Goal: Information Seeking & Learning: Learn about a topic

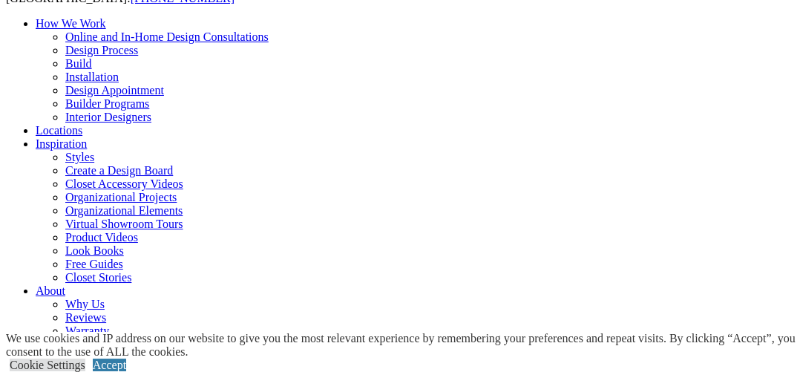
scroll to position [131, 0]
click at [85, 359] on link "Cookie Settings" at bounding box center [48, 365] width 76 height 13
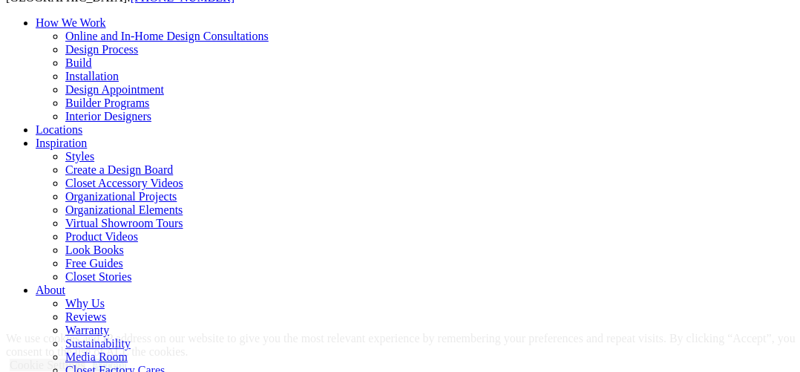
scroll to position [59, 0]
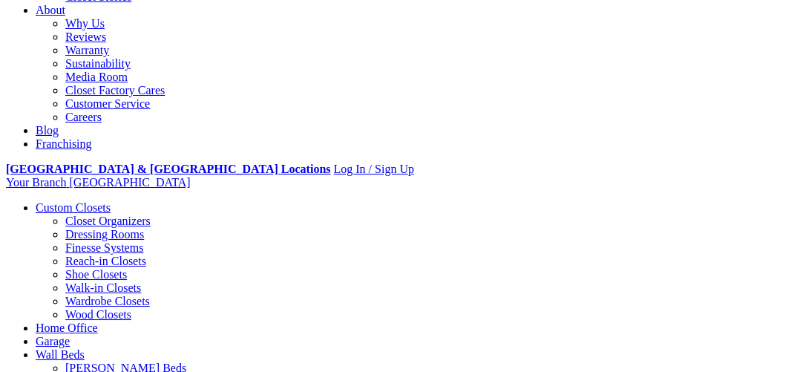
scroll to position [413, 0]
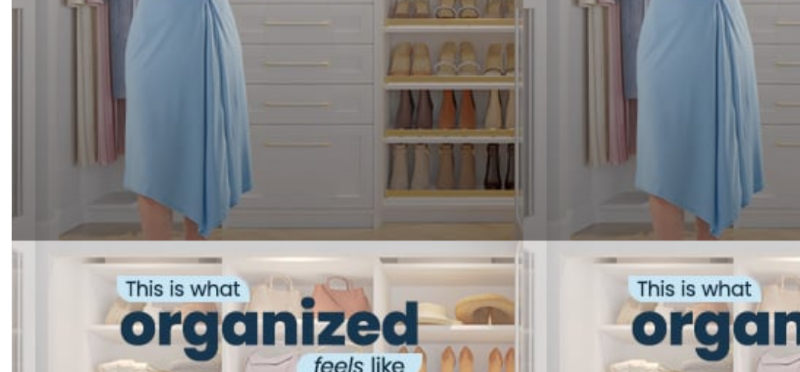
scroll to position [1073, 0]
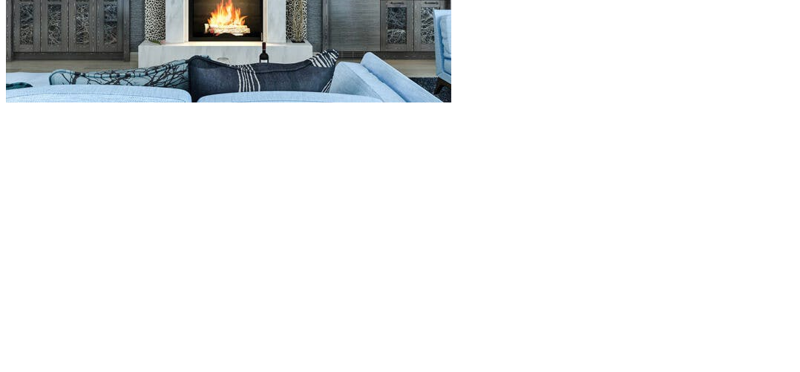
scroll to position [1649, 0]
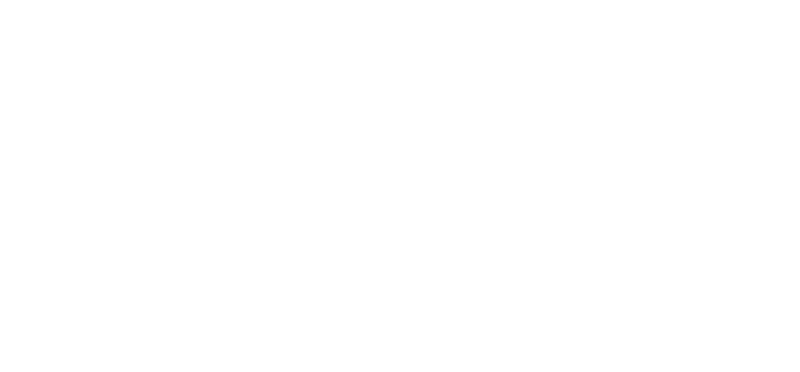
scroll to position [1771, 0]
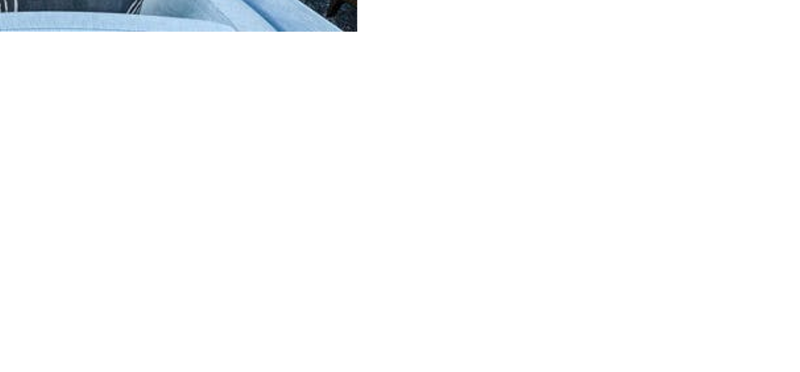
scroll to position [1724, 0]
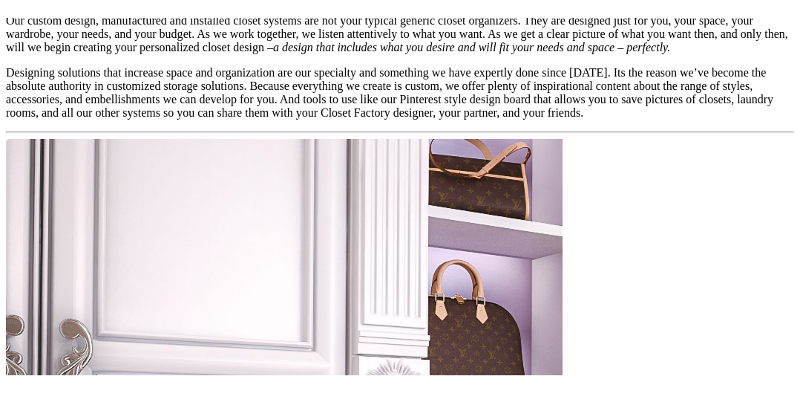
scroll to position [1301, 0]
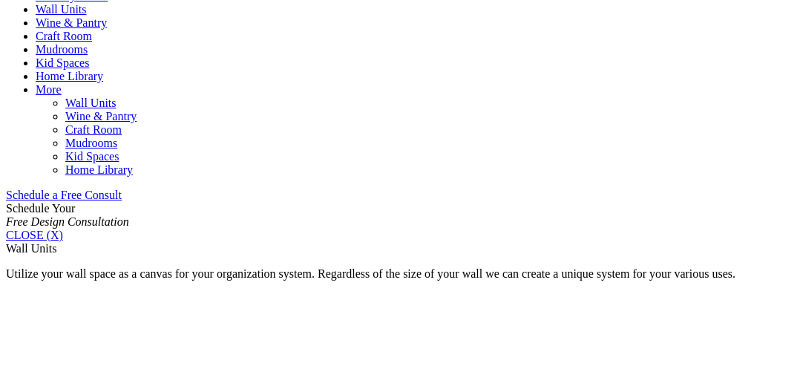
scroll to position [810, 0]
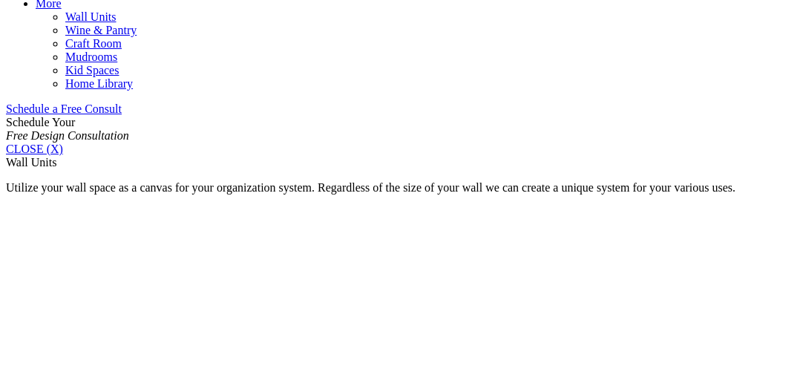
scroll to position [899, 0]
